Goal: Task Accomplishment & Management: Manage account settings

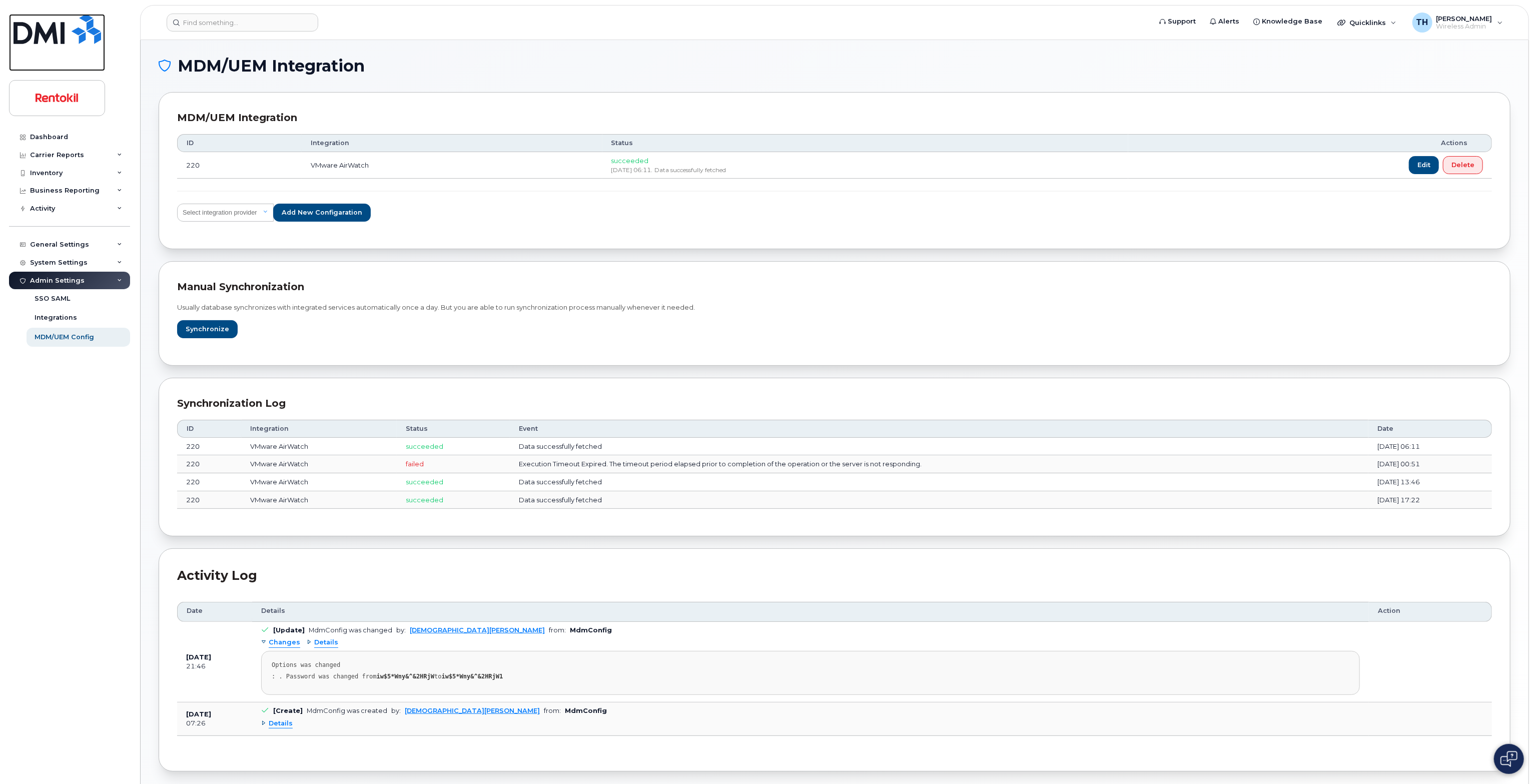
click at [87, 34] on img at bounding box center [57, 28] width 87 height 30
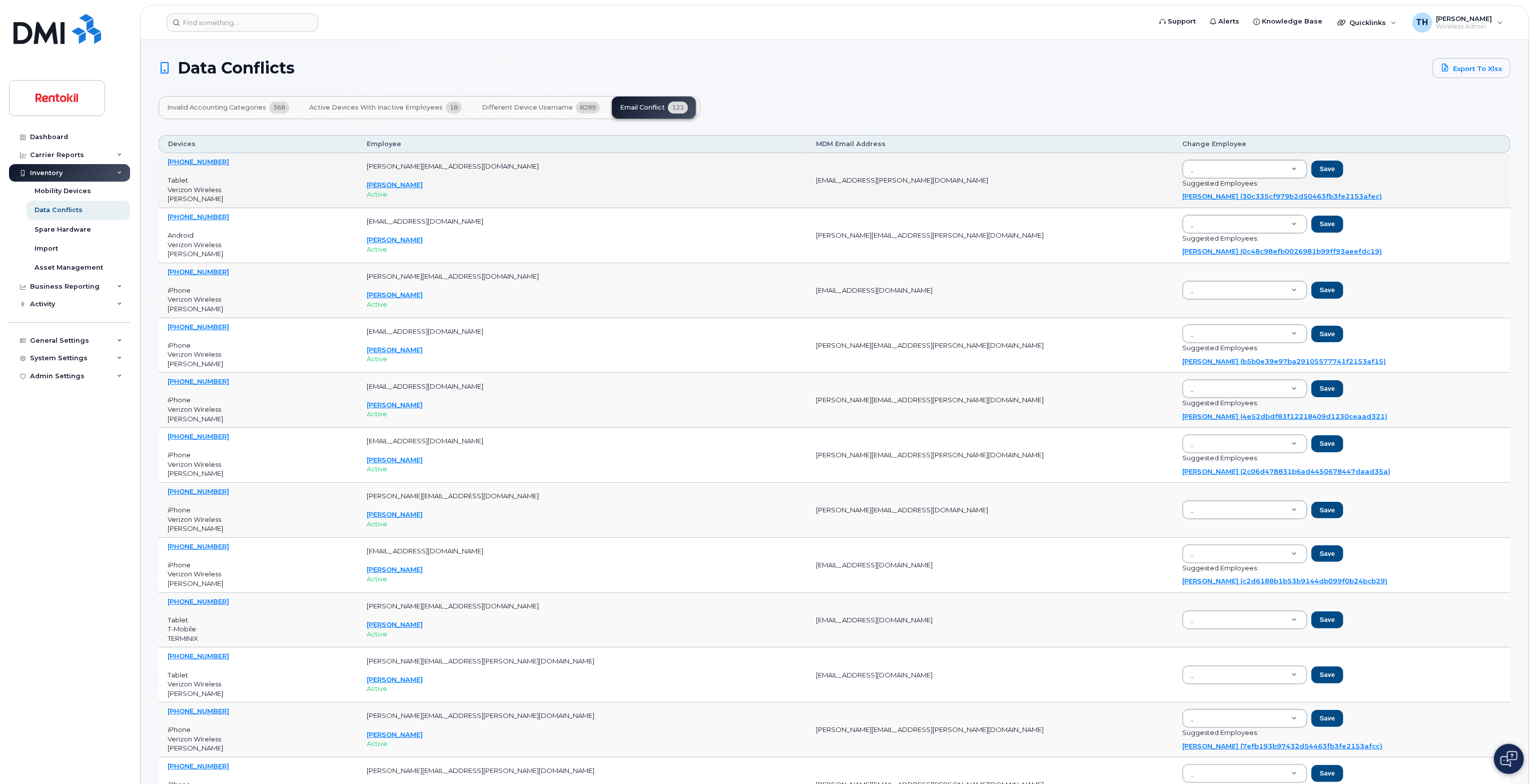
click at [1173, 155] on td "Save Suggested Employees: [PERSON_NAME] (30c335cf979b2d50463fb3fe2153afec)" at bounding box center [1342, 180] width 337 height 55
click at [832, 176] on td "[EMAIL_ADDRESS][PERSON_NAME][DOMAIN_NAME]" at bounding box center [990, 180] width 367 height 55
click at [345, 110] on span "Active Devices with Inactive Employees" at bounding box center [375, 107] width 134 height 8
